Goal: Task Accomplishment & Management: Complete application form

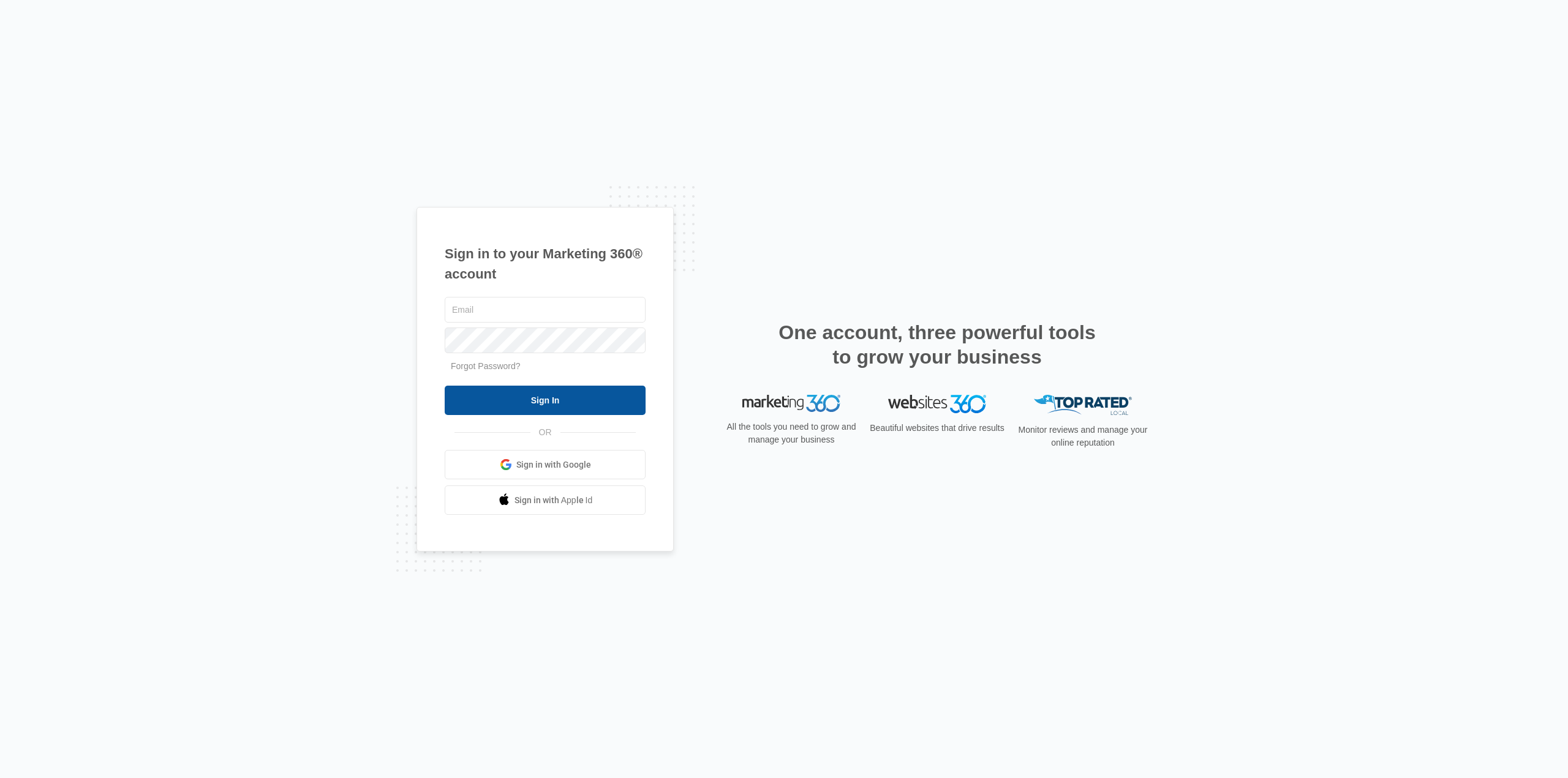
type input "karen.ca@theclothoption.org"
click at [537, 403] on input "Sign In" at bounding box center [544, 400] width 201 height 29
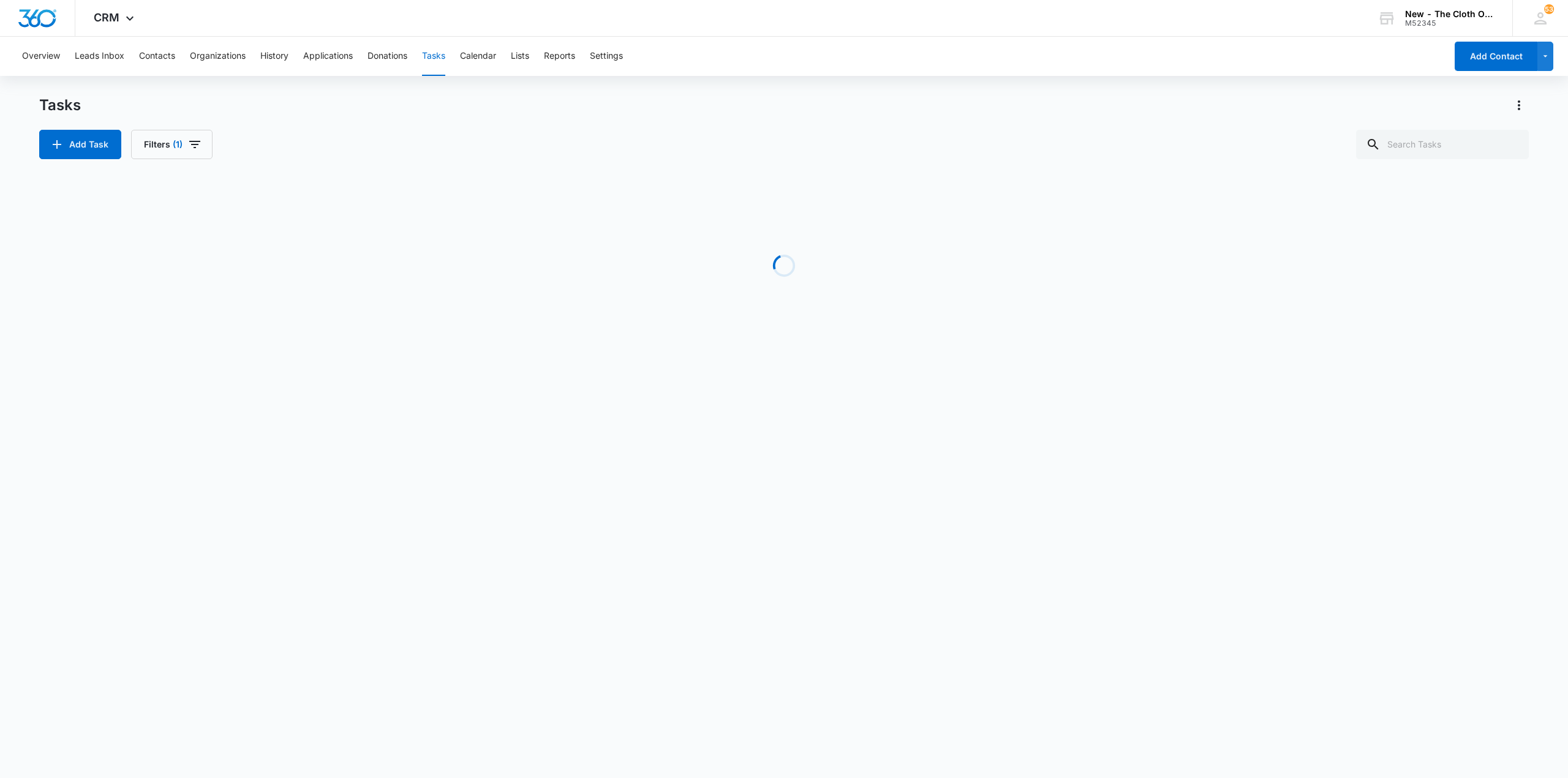
click at [560, 373] on body "CRM Apps Reputation CRM Email Social Ads Intelligence Brand Settings New - The …" at bounding box center [784, 389] width 1568 height 778
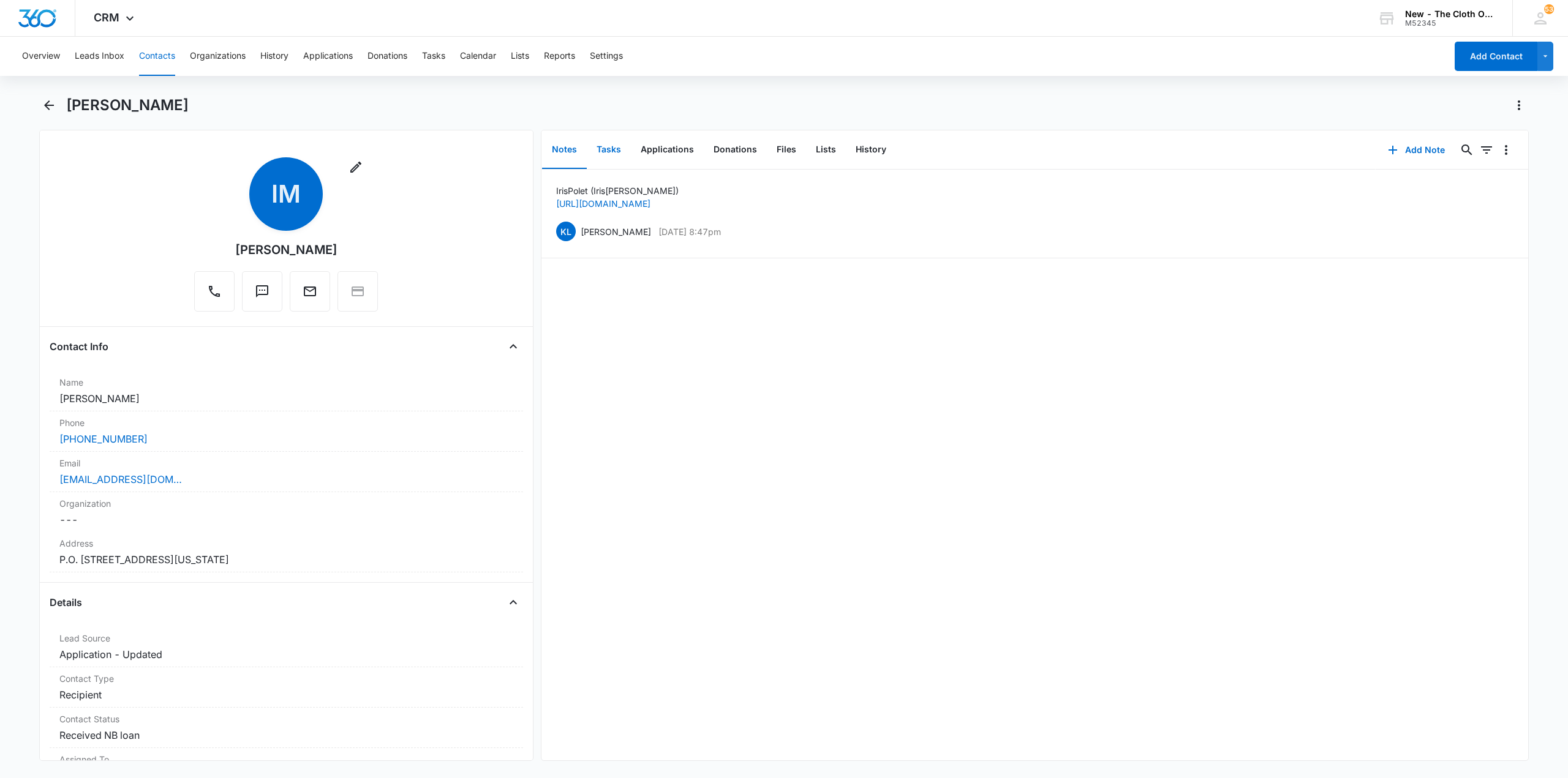
click at [616, 153] on button "Tasks" at bounding box center [608, 150] width 44 height 38
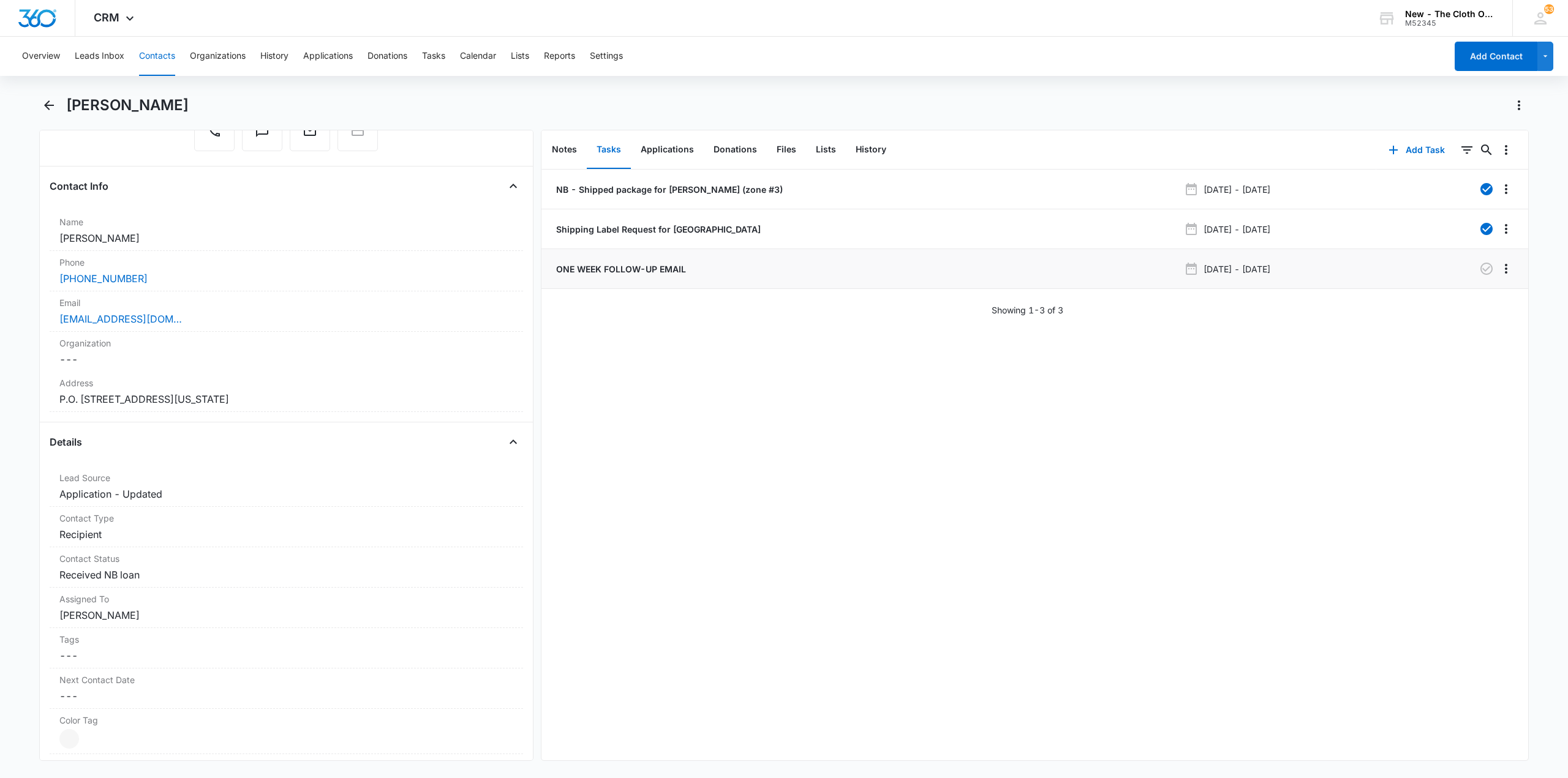
scroll to position [122, 0]
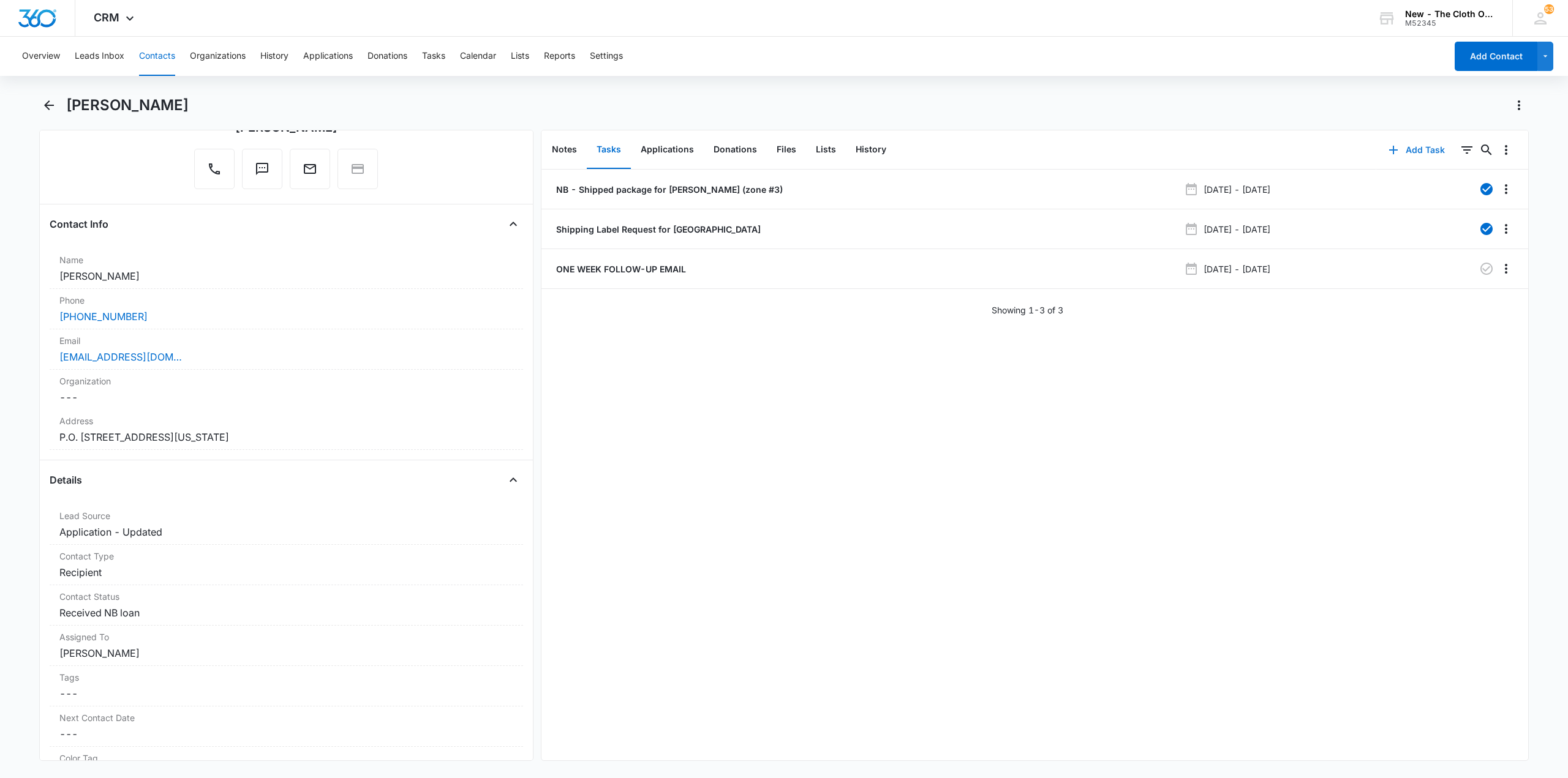
click at [1411, 152] on button "Add Task" at bounding box center [1417, 150] width 81 height 29
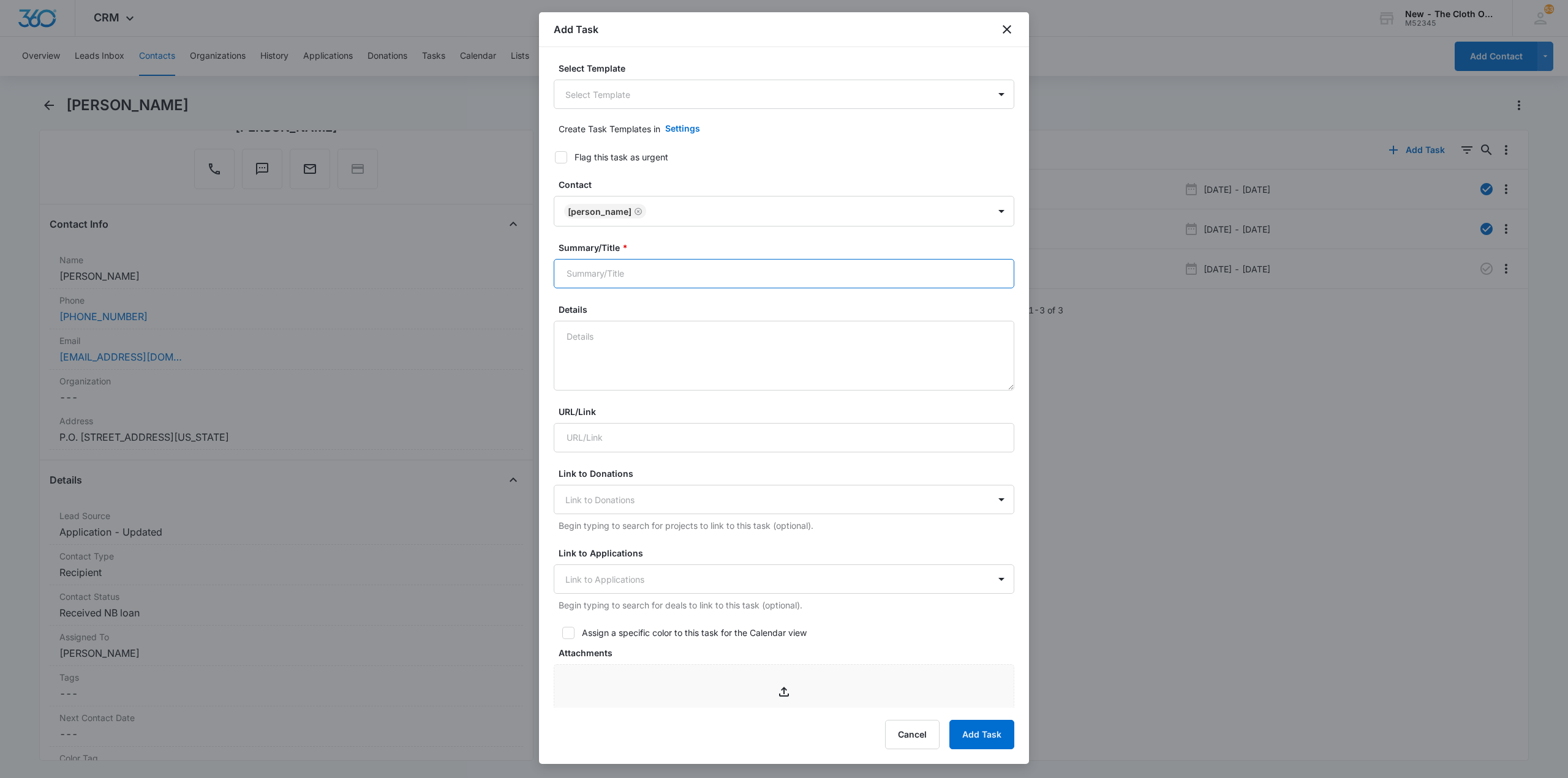
click at [622, 278] on input "Summary/Title *" at bounding box center [783, 273] width 460 height 29
type input "THREE MONTH FOLLOW-UP EMAIL"
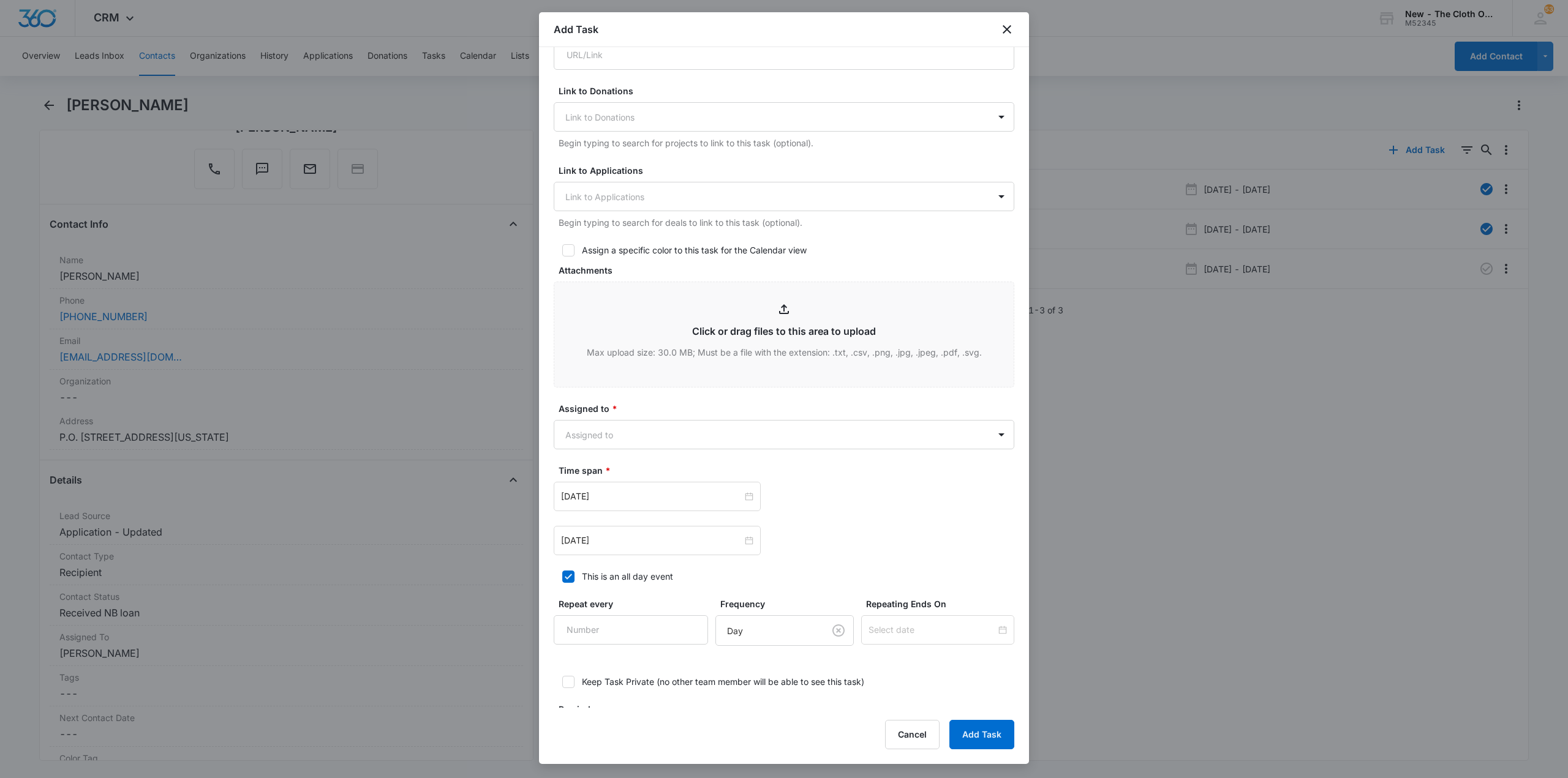
scroll to position [428, 0]
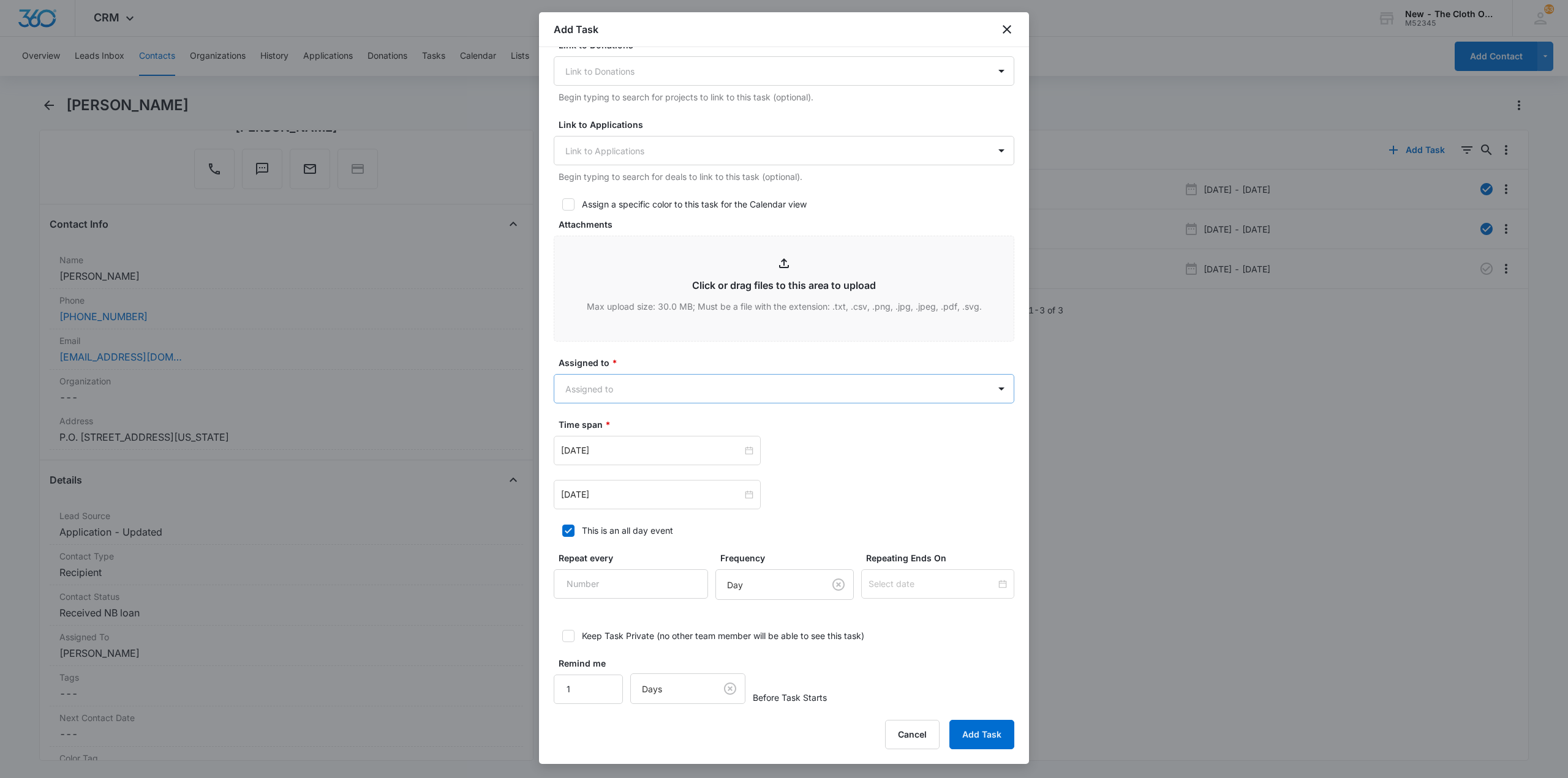
type textarea "9/10/25 BORN, CHECK IN BEFORE HOLIDAYS"
click at [683, 389] on body "CRM Apps Reputation CRM Email Social Ads Intelligence Brand Settings New - The …" at bounding box center [784, 389] width 1568 height 778
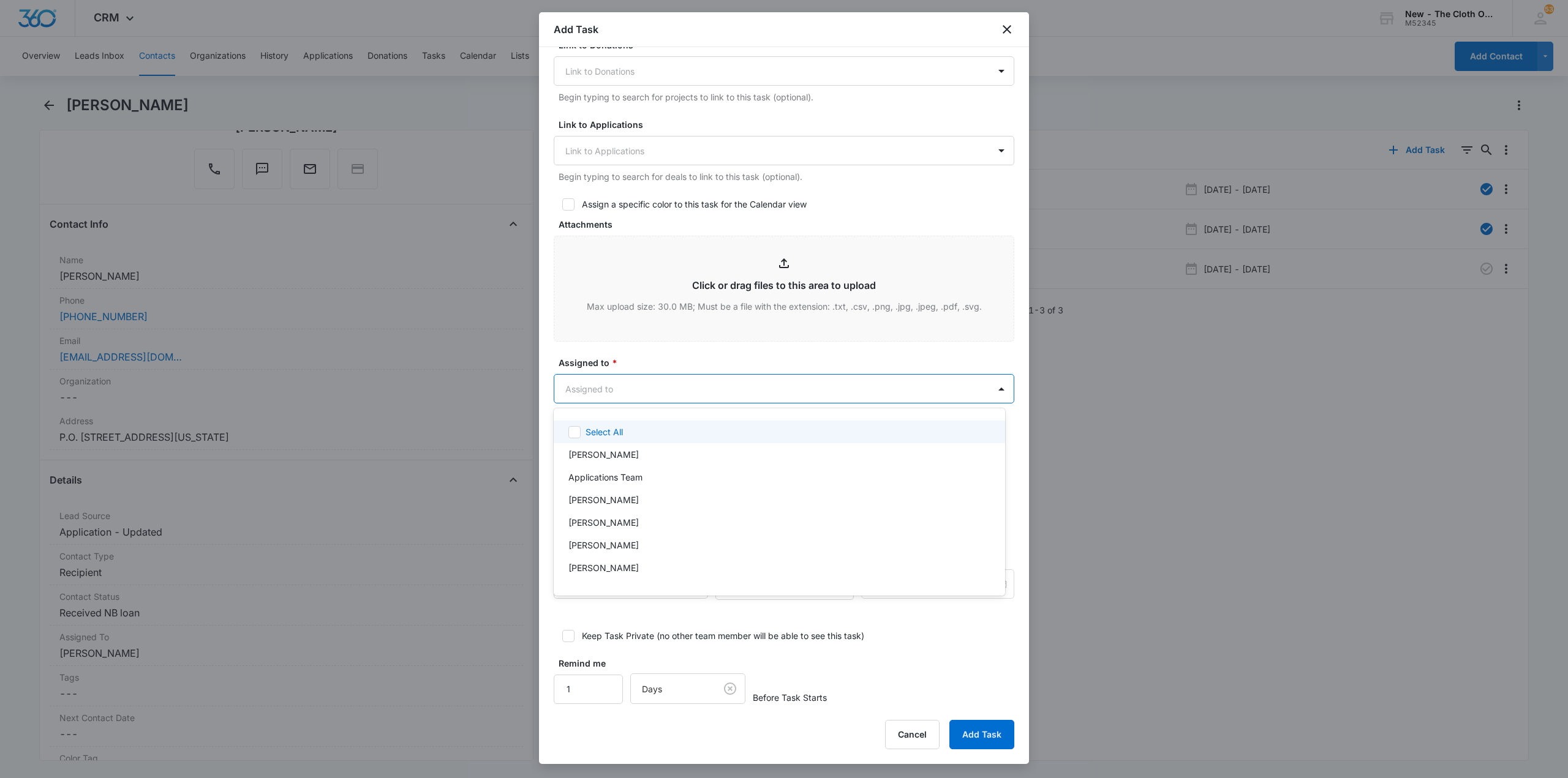
type input "K"
click at [641, 457] on div "[PERSON_NAME]" at bounding box center [778, 455] width 419 height 13
click at [660, 348] on div at bounding box center [784, 389] width 1568 height 778
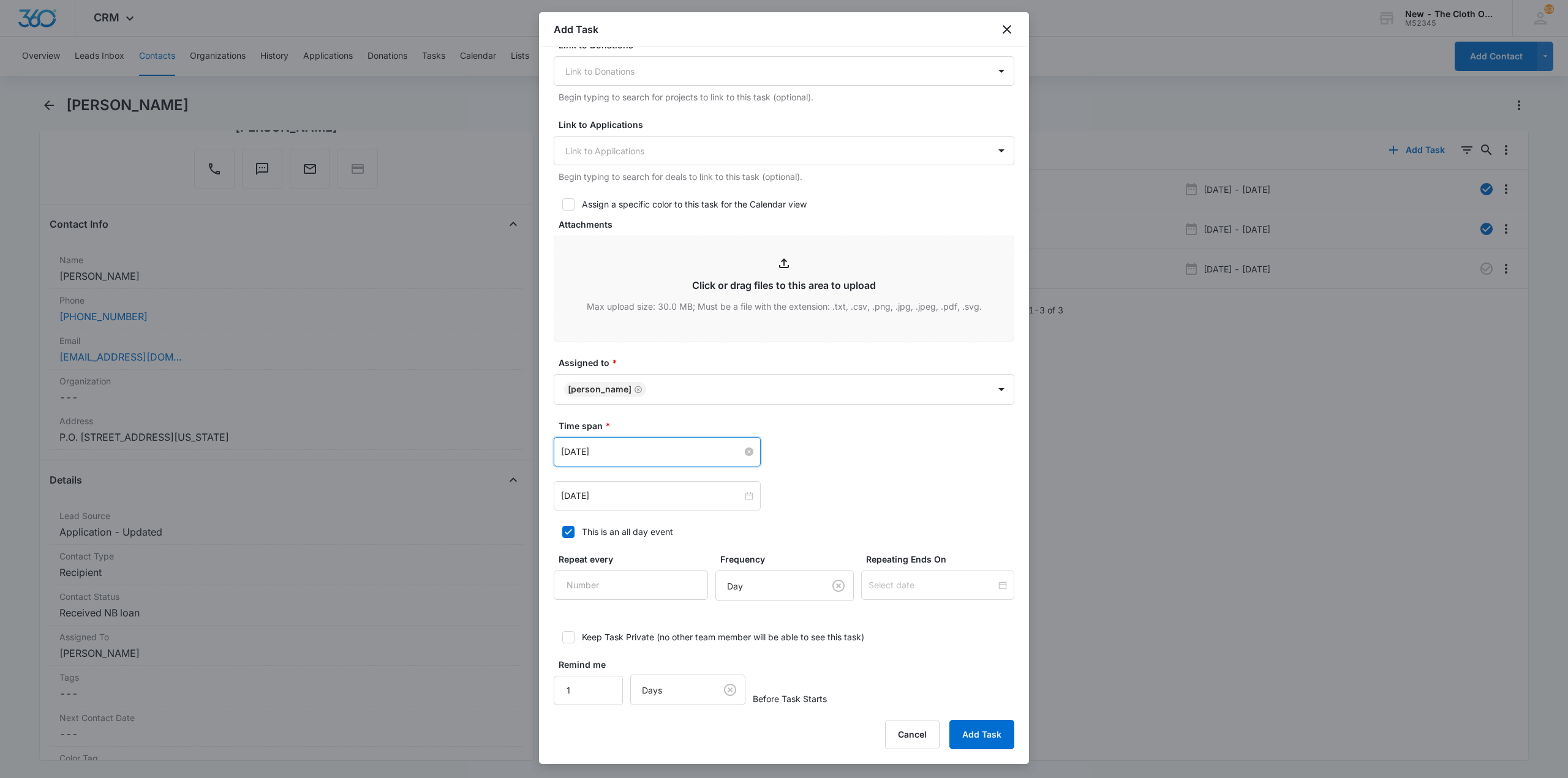
click at [699, 447] on input "Sep 5, 2025" at bounding box center [651, 451] width 181 height 13
click at [703, 479] on button "button" at bounding box center [699, 481] width 13 height 24
type input "Nov 10, 2025"
click at [594, 566] on div "10" at bounding box center [594, 564] width 15 height 15
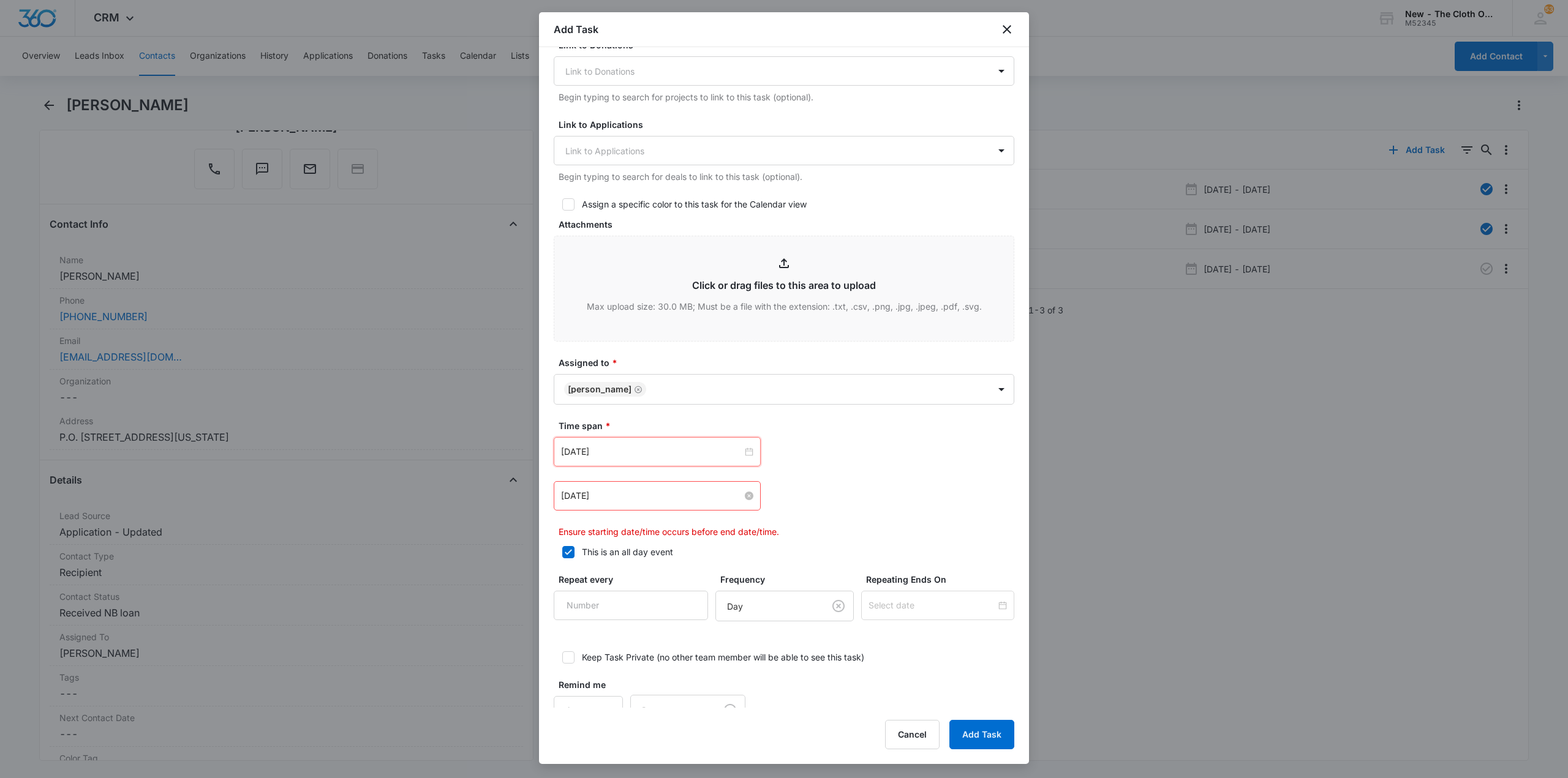
click at [635, 489] on input "Sep 5, 2025" at bounding box center [651, 496] width 181 height 13
click at [703, 523] on button "button" at bounding box center [699, 525] width 13 height 24
type input "Nov 11, 2025"
click at [608, 605] on td "11" at bounding box center [616, 608] width 22 height 18
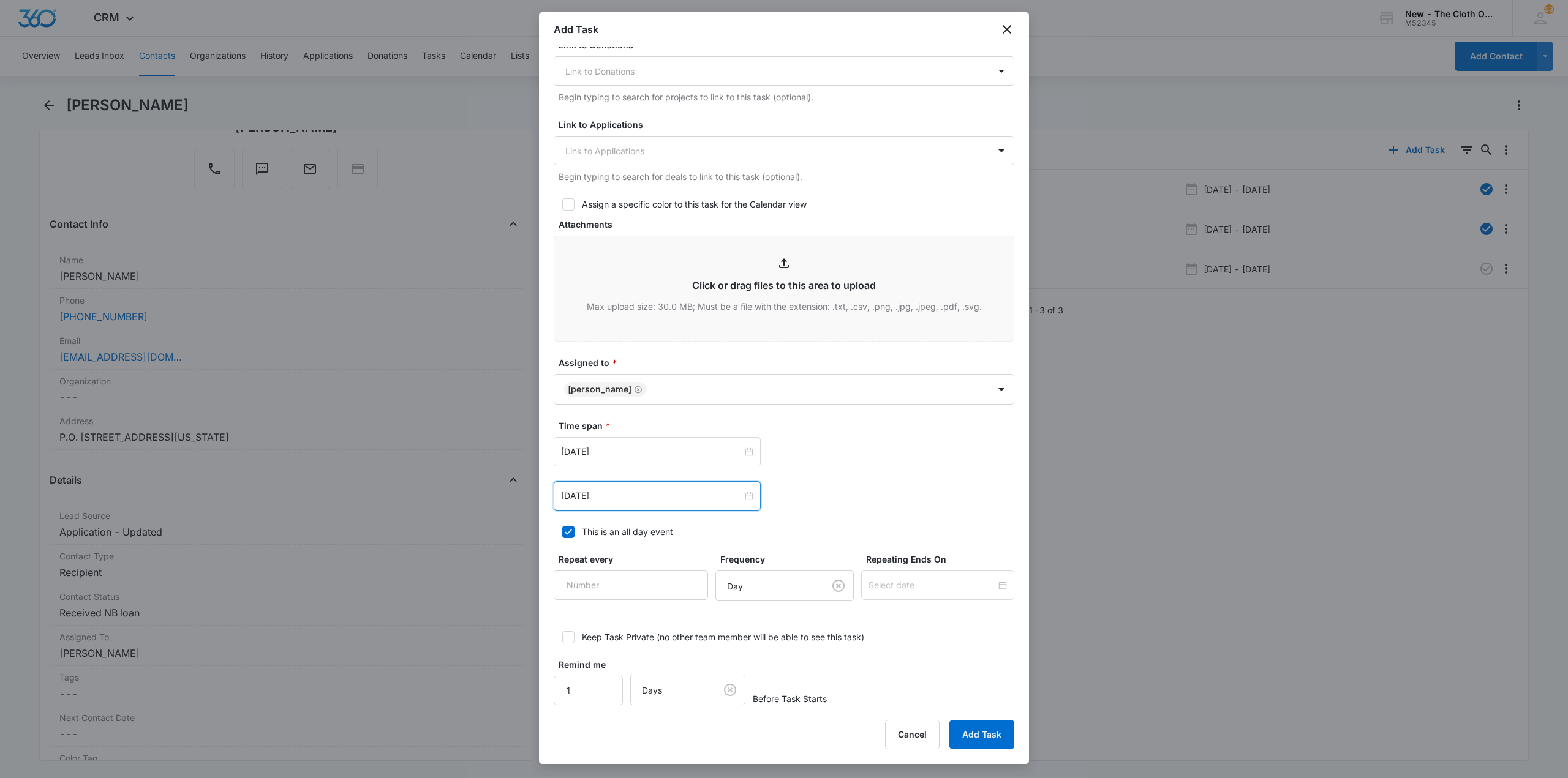
click at [973, 470] on div "Nov 10, 2025 Nov 2025 Su Mo Tu We Th Fr Sa 26 27 28 29 30 31 1 2 3 4 5 6 7 8 9 …" at bounding box center [783, 474] width 460 height 74
click at [992, 737] on button "Add Task" at bounding box center [981, 734] width 65 height 29
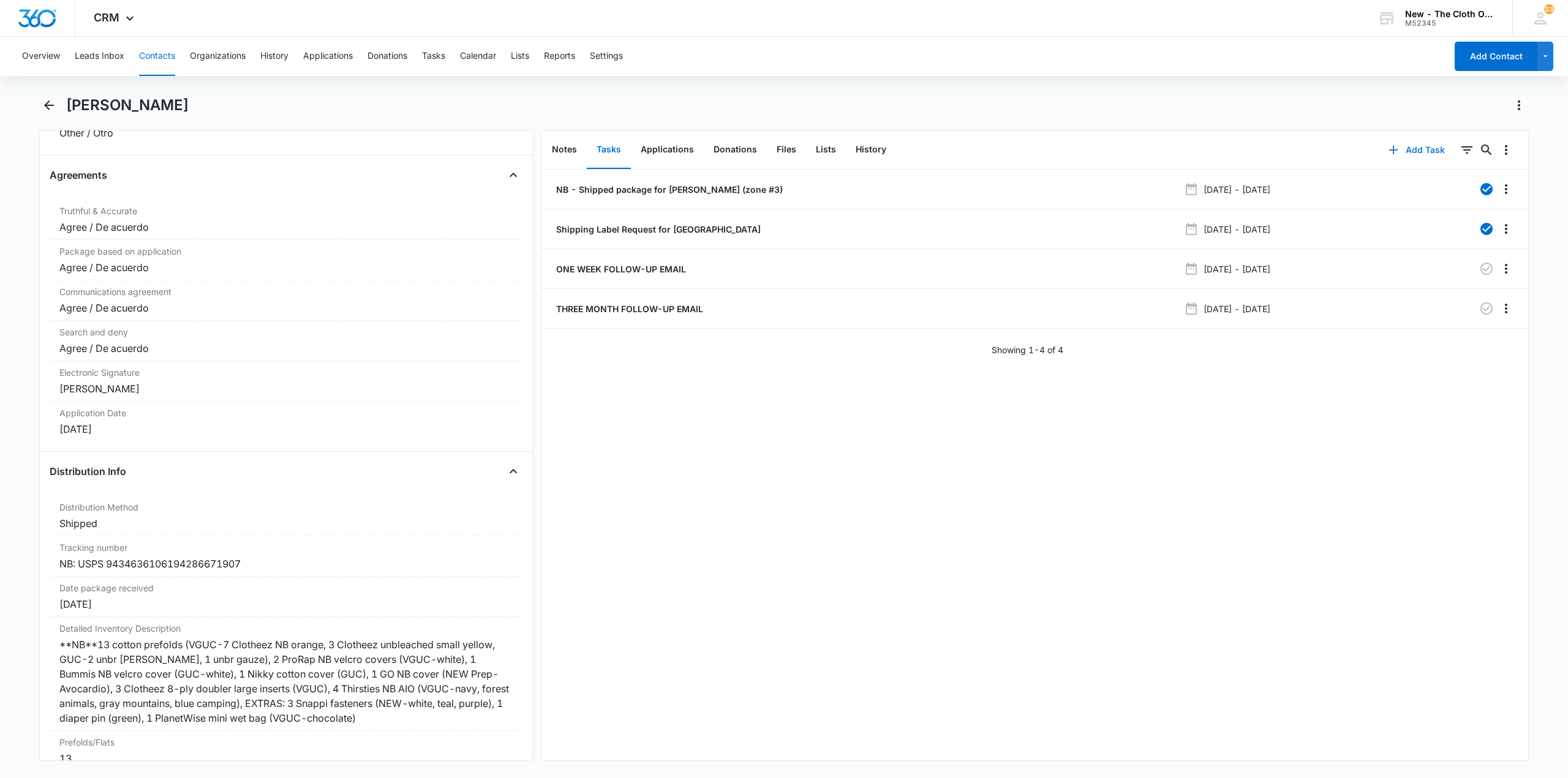
scroll to position [2510, 0]
click at [1481, 269] on icon "button" at bounding box center [1486, 269] width 15 height 15
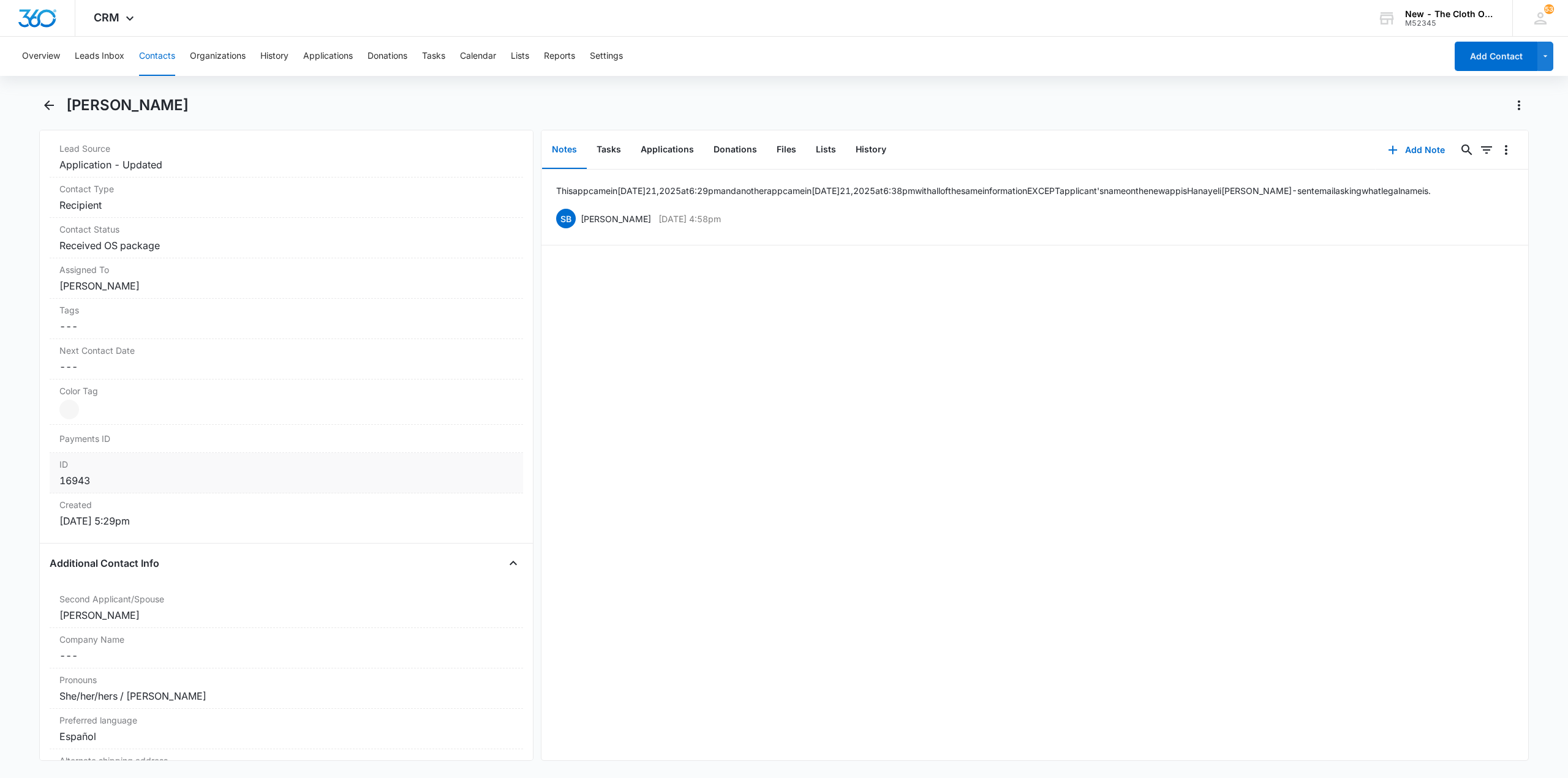
scroll to position [612, 0]
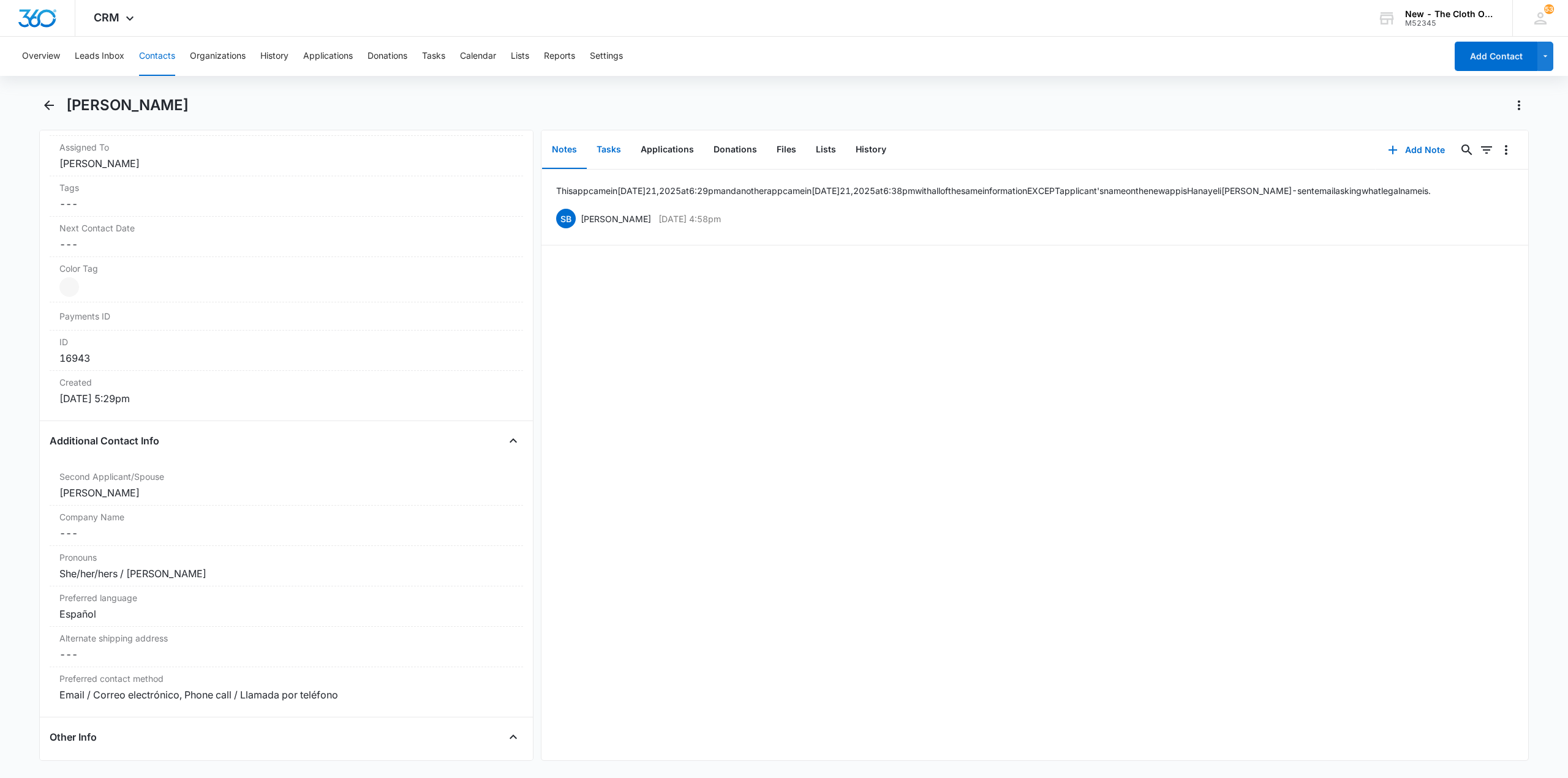
click at [604, 152] on button "Tasks" at bounding box center [608, 150] width 44 height 38
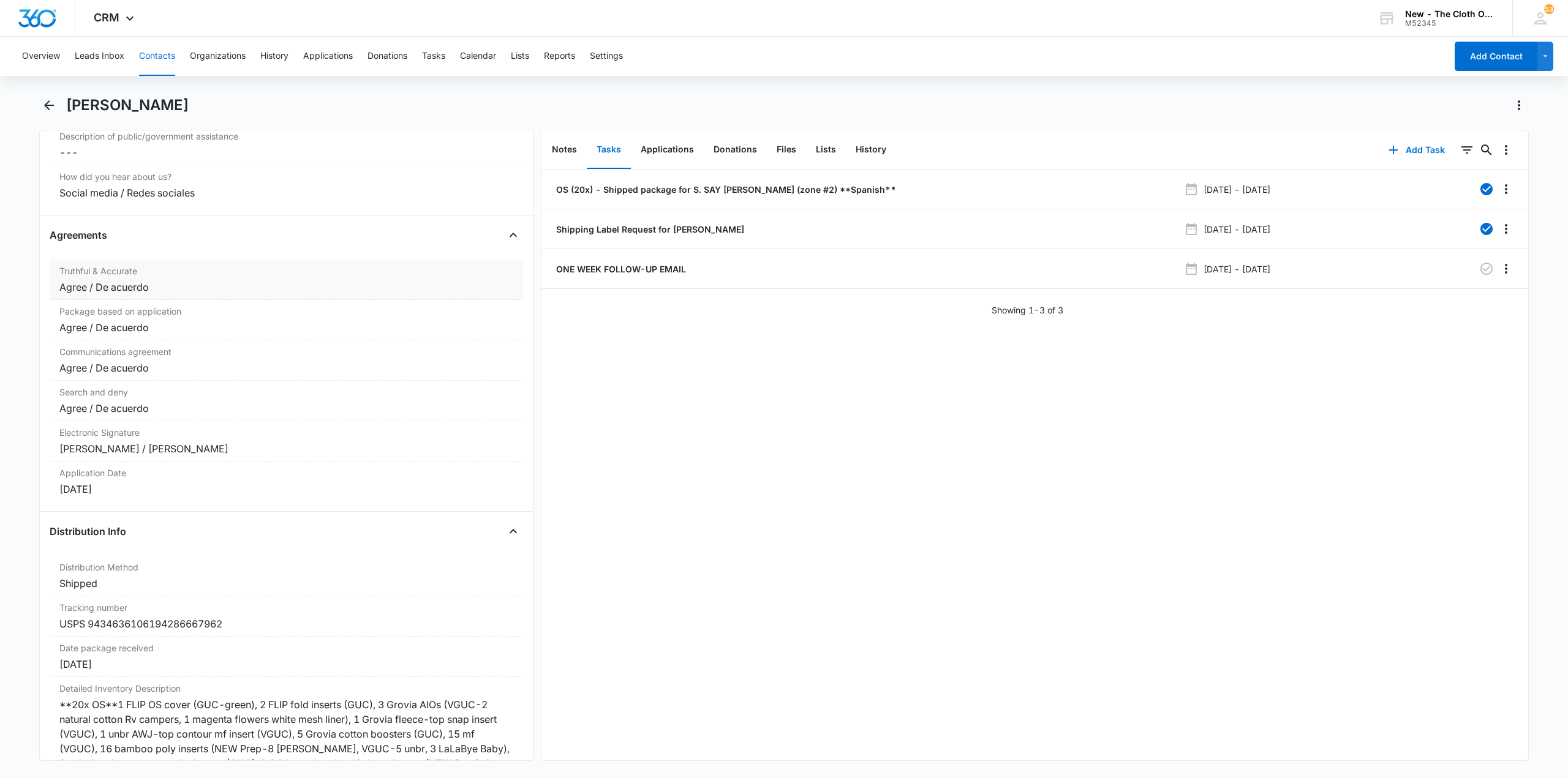
scroll to position [2449, 0]
click at [1481, 267] on icon "button" at bounding box center [1487, 269] width 12 height 12
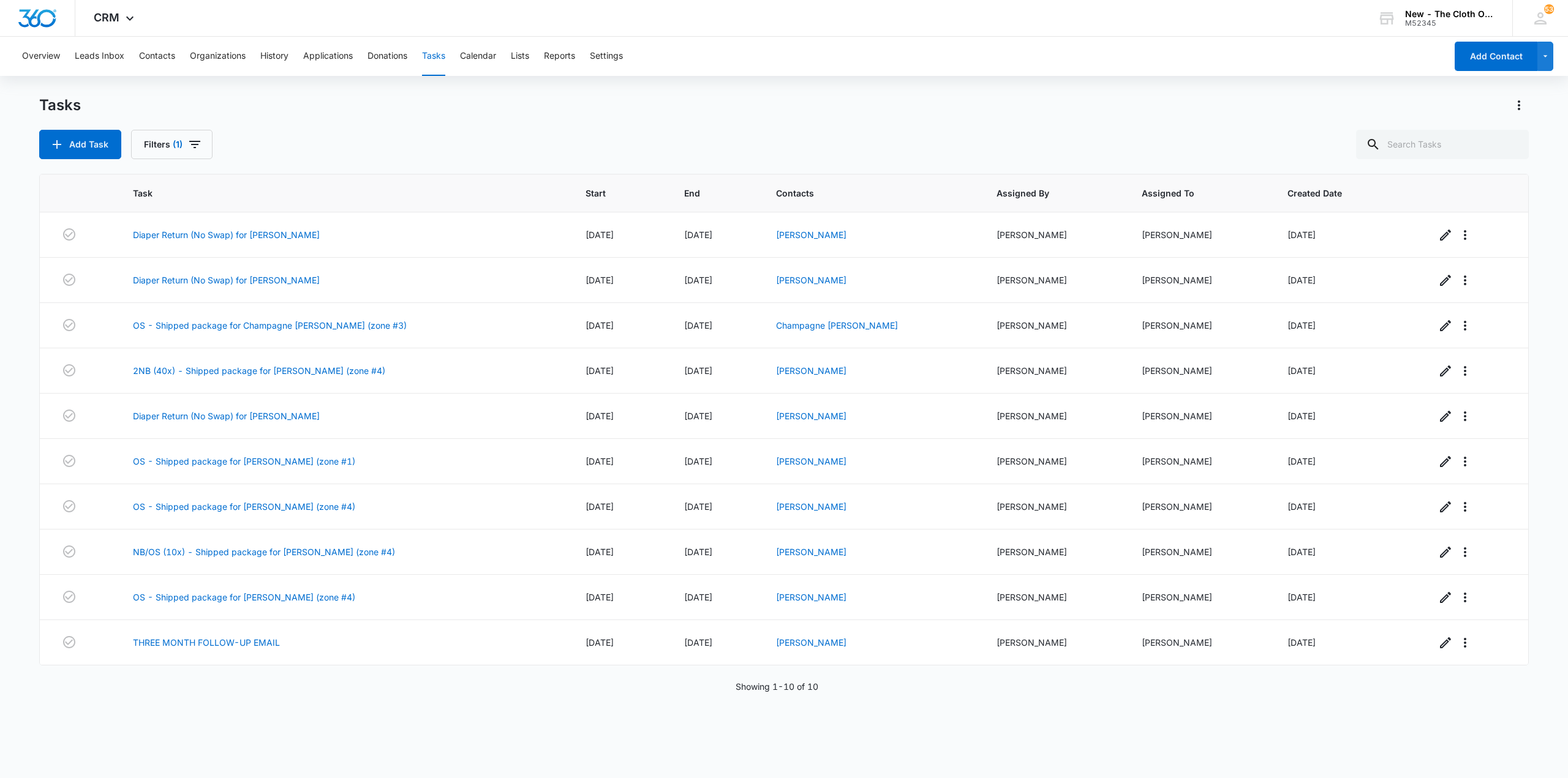
drag, startPoint x: 801, startPoint y: 366, endPoint x: 856, endPoint y: 154, distance: 219.0
click at [856, 154] on div "Add Task Filters (1)" at bounding box center [783, 144] width 1490 height 29
click at [823, 236] on link "[PERSON_NAME]" at bounding box center [810, 235] width 70 height 10
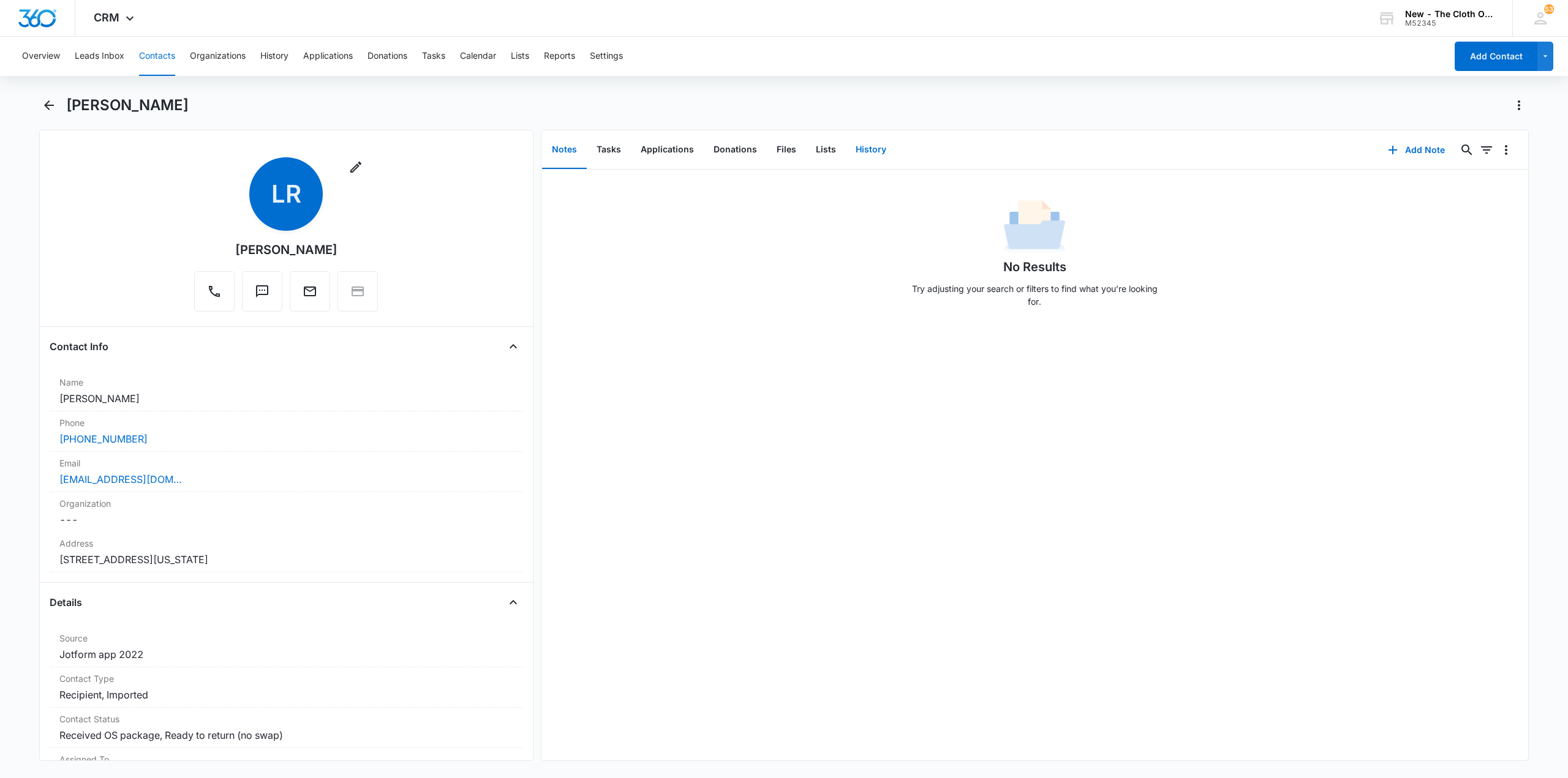
click at [862, 153] on button "History" at bounding box center [871, 150] width 50 height 38
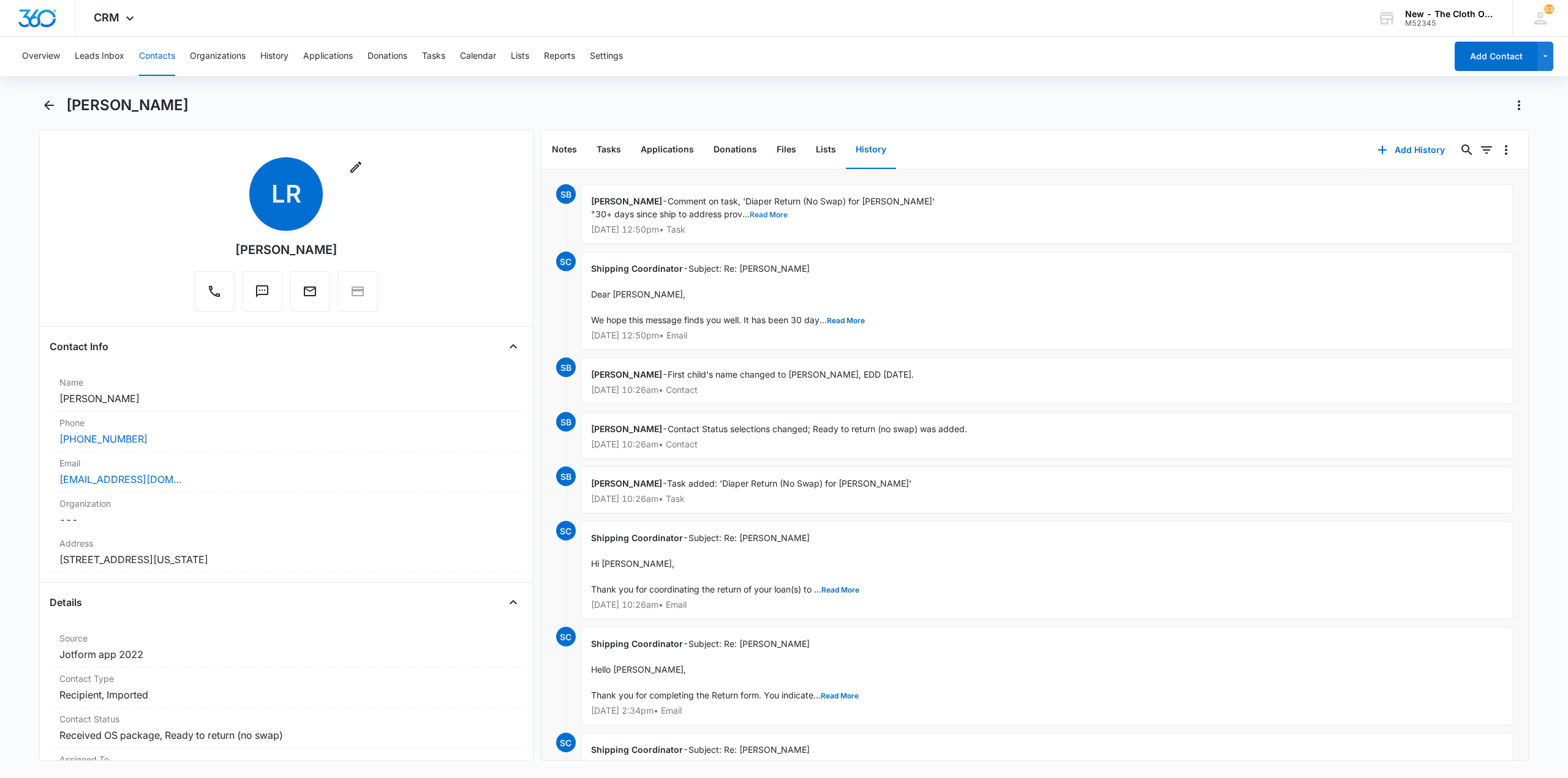
click at [767, 211] on button "Read More" at bounding box center [768, 214] width 38 height 8
drag, startPoint x: 637, startPoint y: 230, endPoint x: 762, endPoint y: 235, distance: 125.1
click at [762, 235] on div "Sandra Bildstein - Comment on task, 'Diaper Return (No Swap) for Lorena Rodrigu…" at bounding box center [1046, 214] width 933 height 60
drag, startPoint x: 133, startPoint y: 487, endPoint x: 135, endPoint y: 477, distance: 10.2
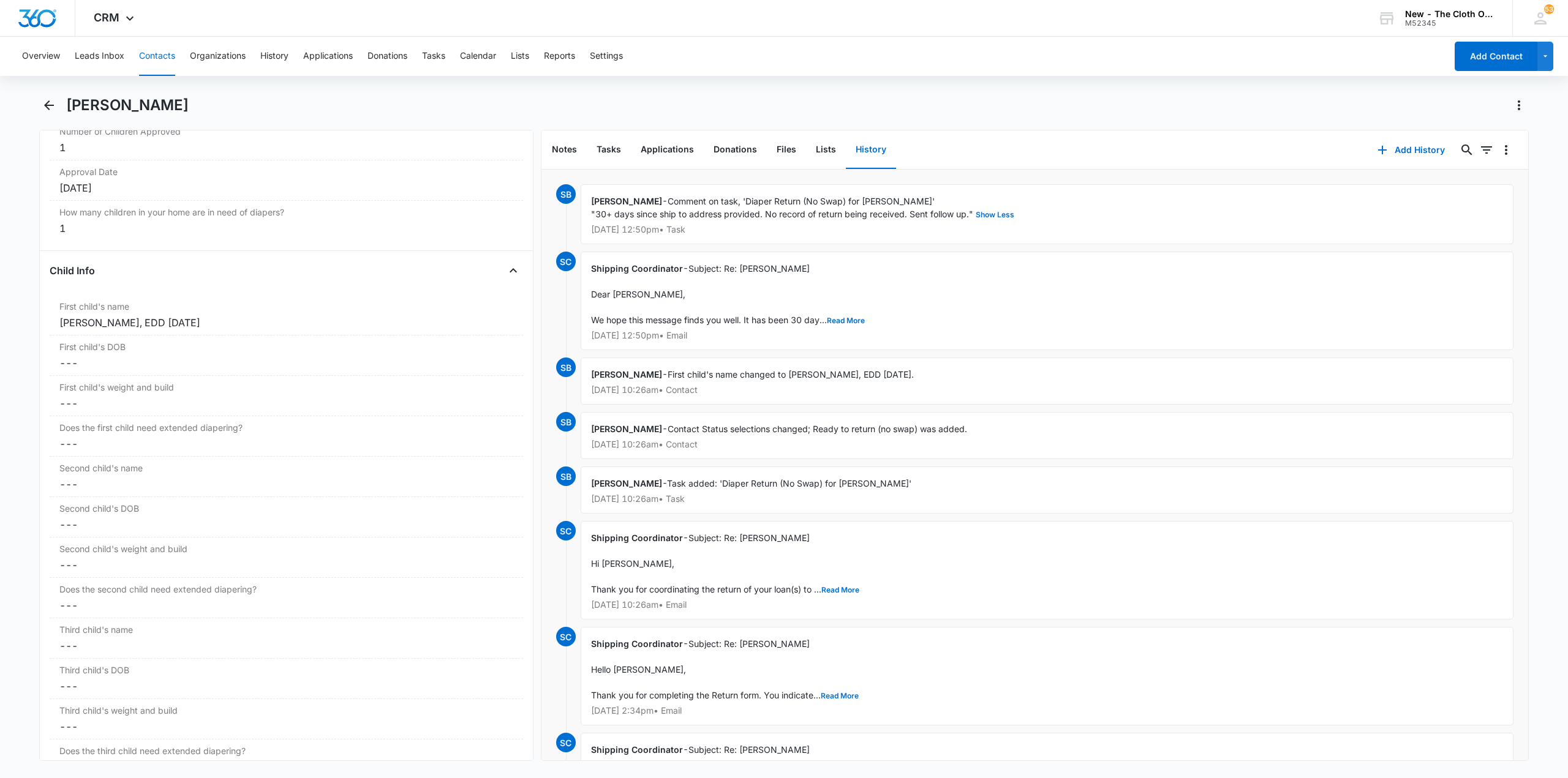
scroll to position [1346, 0]
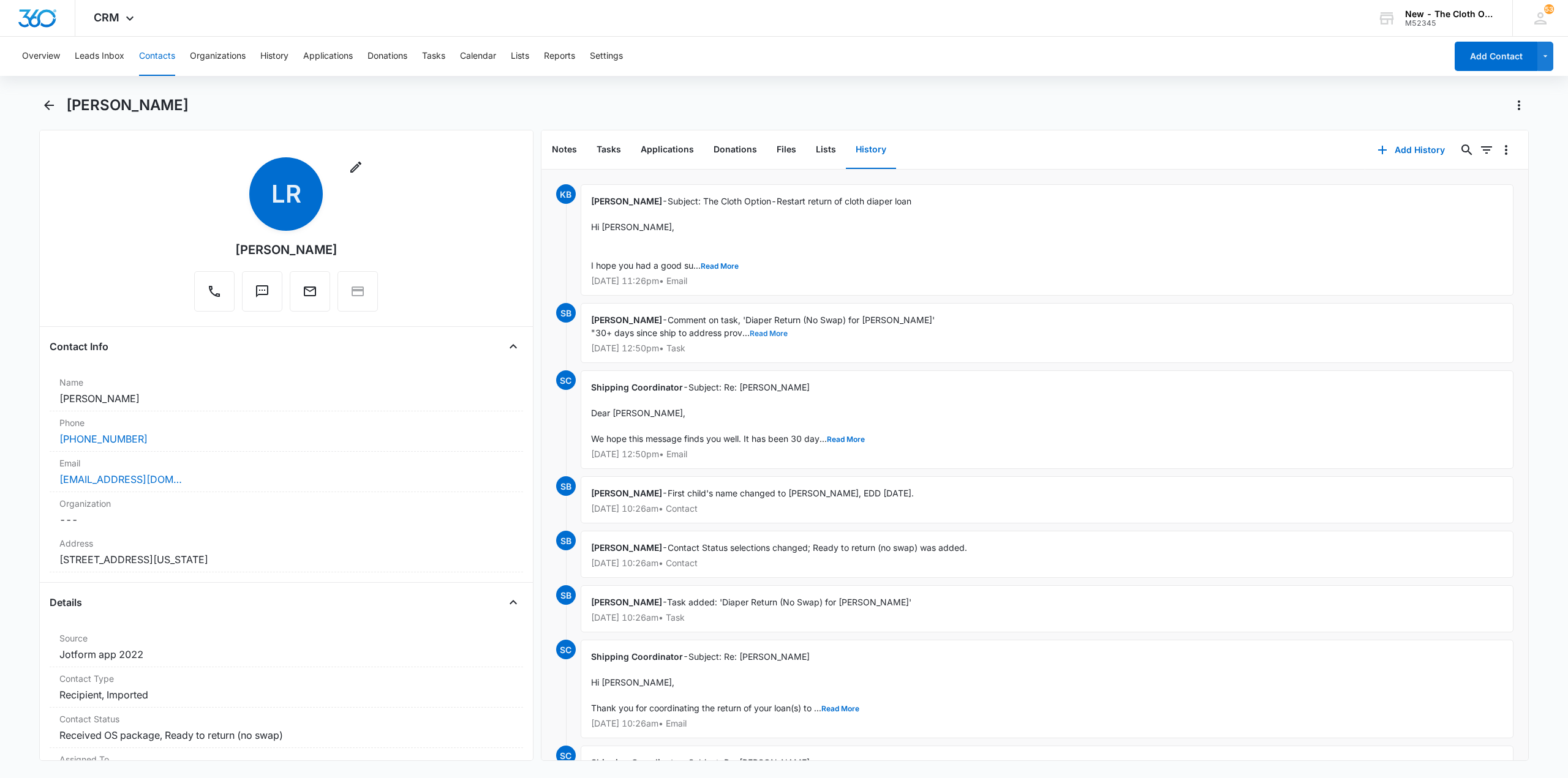
click at [766, 332] on button "Read More" at bounding box center [768, 333] width 38 height 8
click at [606, 149] on button "Tasks" at bounding box center [608, 150] width 44 height 38
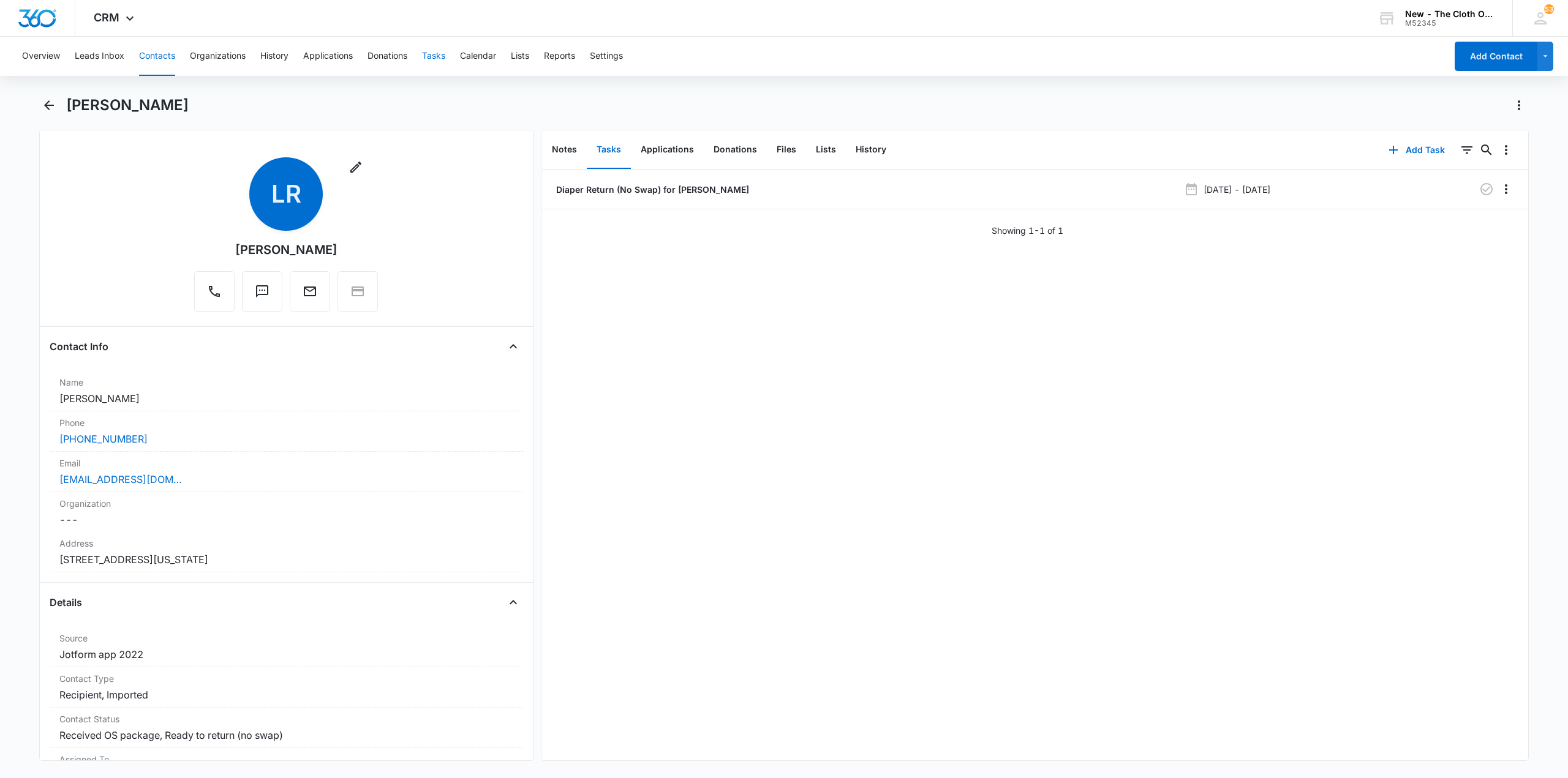
click at [428, 60] on button "Tasks" at bounding box center [434, 56] width 24 height 39
